Goal: Transaction & Acquisition: Purchase product/service

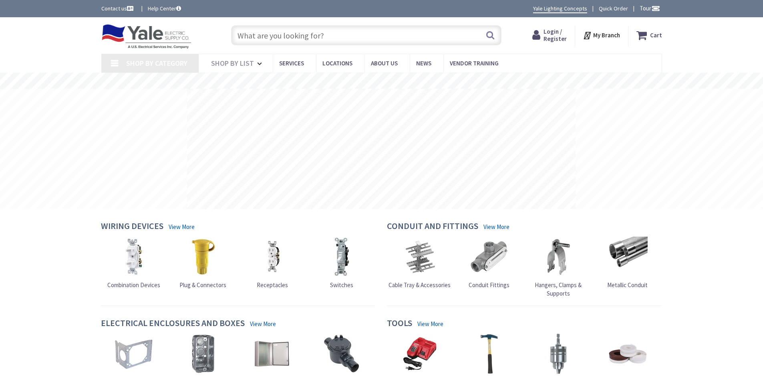
click at [335, 34] on input "text" at bounding box center [366, 35] width 271 height 20
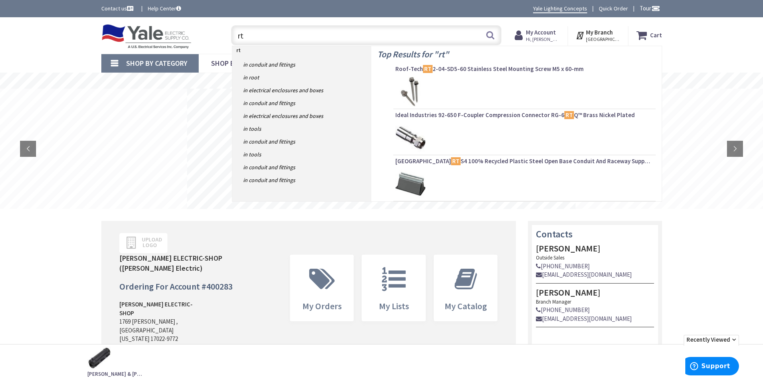
type input "r"
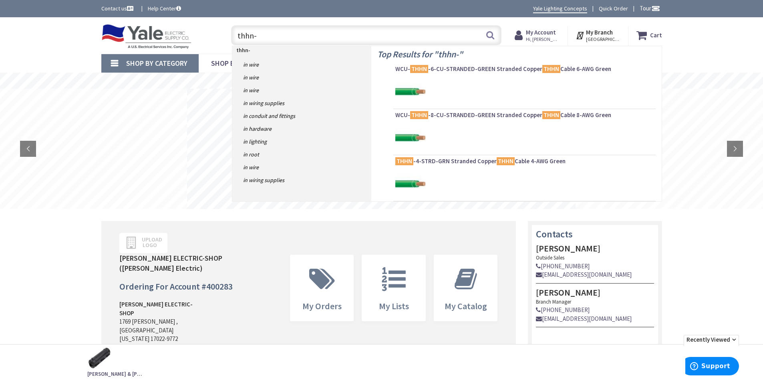
type input "thhn-3"
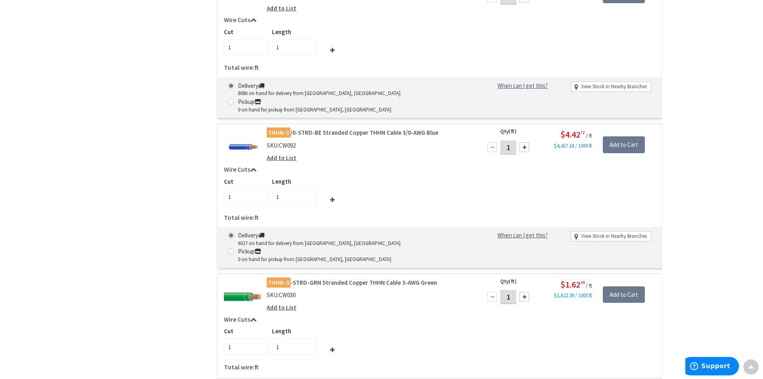
scroll to position [882, 0]
